Goal: Feedback & Contribution: Leave review/rating

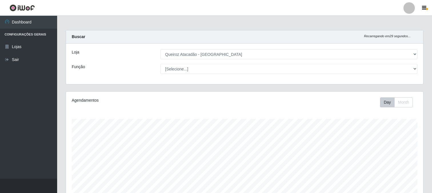
select select "464"
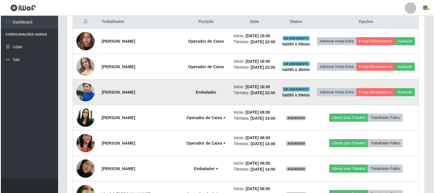
scroll to position [118, 357]
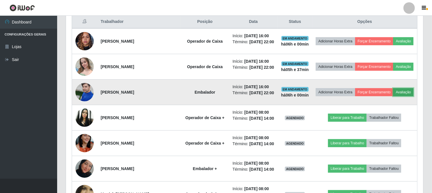
click at [393, 96] on button "Avaliação" at bounding box center [403, 92] width 20 height 8
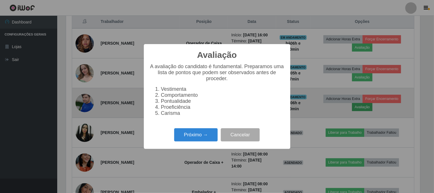
scroll to position [118, 354]
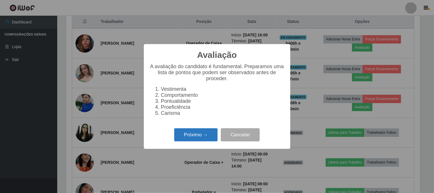
click at [193, 133] on button "Próximo →" at bounding box center [195, 134] width 43 height 13
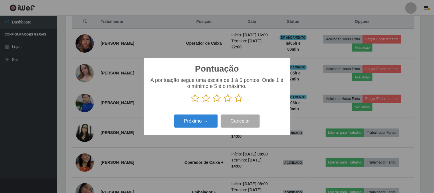
scroll to position [285771, 285536]
click at [241, 97] on icon at bounding box center [239, 98] width 8 height 9
click at [235, 102] on input "radio" at bounding box center [235, 102] width 0 height 0
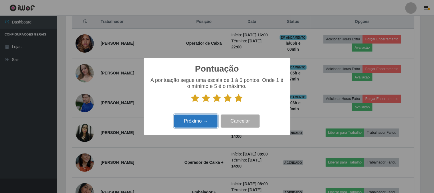
click at [197, 124] on button "Próximo →" at bounding box center [195, 120] width 43 height 13
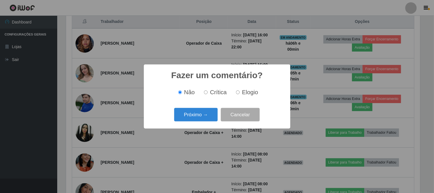
click at [236, 93] on input "Elogio" at bounding box center [238, 92] width 4 height 4
radio input "true"
click at [201, 113] on button "Próximo →" at bounding box center [195, 114] width 43 height 13
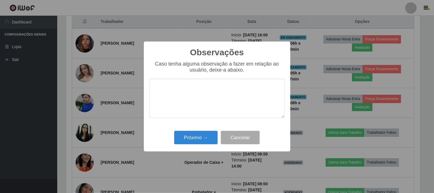
click at [213, 89] on textarea at bounding box center [217, 98] width 135 height 39
type textarea "pontual"
click at [191, 145] on div "Próximo → Cancelar" at bounding box center [217, 137] width 135 height 16
click at [194, 139] on button "Próximo →" at bounding box center [195, 137] width 43 height 13
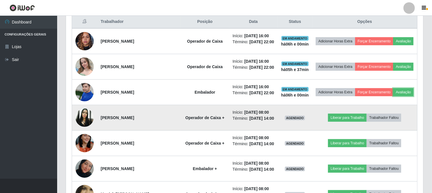
scroll to position [118, 357]
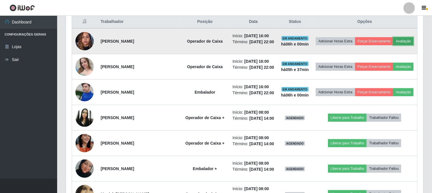
click at [393, 45] on button "Avaliação" at bounding box center [403, 41] width 20 height 8
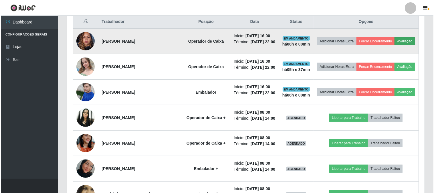
scroll to position [118, 354]
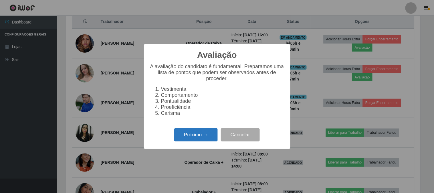
click at [192, 142] on button "Próximo →" at bounding box center [195, 134] width 43 height 13
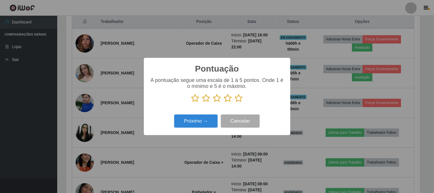
click at [237, 100] on icon at bounding box center [239, 98] width 8 height 9
click at [235, 102] on input "radio" at bounding box center [235, 102] width 0 height 0
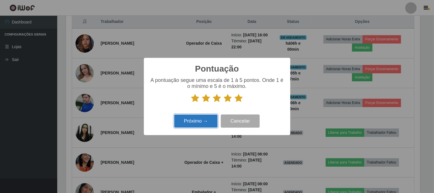
click at [209, 118] on button "Próximo →" at bounding box center [195, 120] width 43 height 13
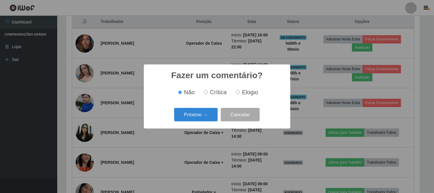
click at [236, 91] on input "Elogio" at bounding box center [238, 92] width 4 height 4
radio input "true"
click at [207, 119] on button "Próximo →" at bounding box center [195, 114] width 43 height 13
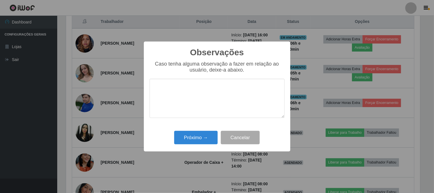
click at [230, 97] on textarea at bounding box center [217, 98] width 135 height 39
type textarea "pontual"
click at [195, 133] on button "Próximo →" at bounding box center [195, 137] width 43 height 13
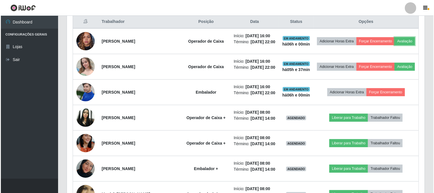
scroll to position [118, 357]
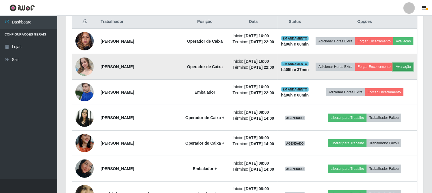
click at [393, 71] on button "Avaliação" at bounding box center [403, 67] width 20 height 8
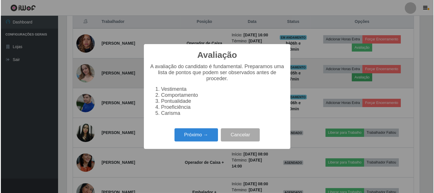
scroll to position [118, 354]
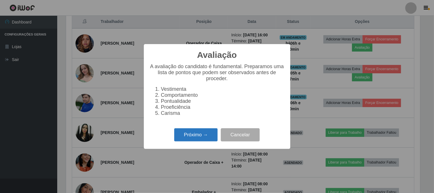
click at [183, 141] on button "Próximo →" at bounding box center [195, 134] width 43 height 13
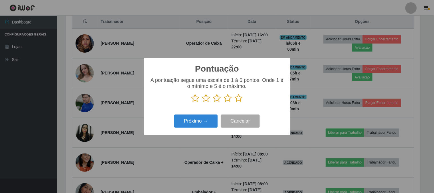
scroll to position [285771, 285536]
click at [238, 101] on icon at bounding box center [239, 98] width 8 height 9
click at [235, 102] on input "radio" at bounding box center [235, 102] width 0 height 0
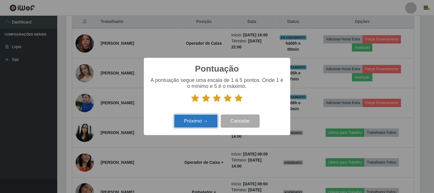
click at [204, 121] on button "Próximo →" at bounding box center [195, 120] width 43 height 13
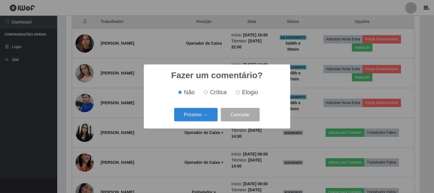
click at [238, 93] on input "Elogio" at bounding box center [238, 92] width 4 height 4
radio input "true"
click at [205, 112] on button "Próximo →" at bounding box center [195, 114] width 43 height 13
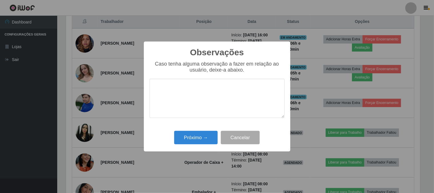
click at [203, 101] on textarea at bounding box center [217, 98] width 135 height 39
type textarea "simpatica"
click at [182, 141] on button "Próximo →" at bounding box center [195, 137] width 43 height 13
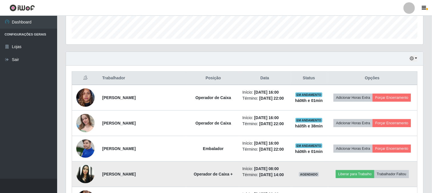
scroll to position [159, 0]
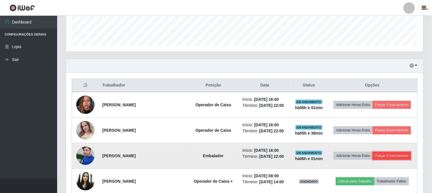
click at [390, 156] on button "Forçar Encerramento" at bounding box center [392, 156] width 38 height 8
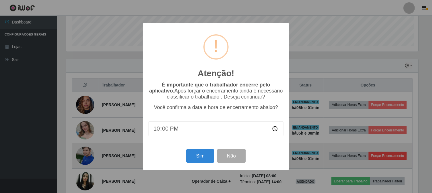
scroll to position [118, 354]
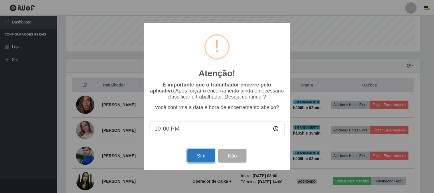
click at [205, 153] on button "Sim" at bounding box center [201, 155] width 28 height 13
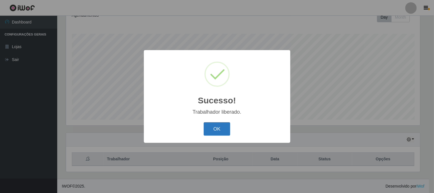
click at [219, 132] on button "OK" at bounding box center [217, 128] width 27 height 13
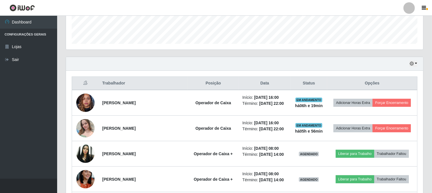
scroll to position [169, 0]
